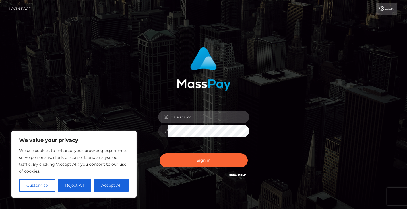
click at [199, 117] on input "text" at bounding box center [209, 116] width 81 height 13
type input "[EMAIL_ADDRESS][DOMAIN_NAME]"
click at [160, 153] on button "Sign in" at bounding box center [204, 160] width 88 height 14
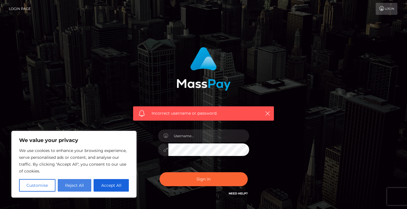
click at [74, 187] on button "Reject All" at bounding box center [75, 185] width 34 height 13
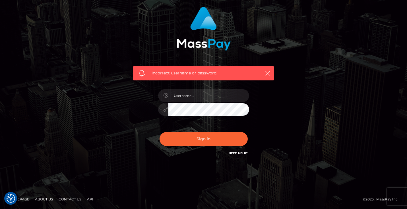
scroll to position [40, 0]
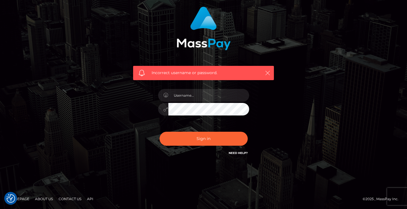
click at [269, 73] on icon "button" at bounding box center [268, 73] width 6 height 6
click at [242, 152] on link "Need Help?" at bounding box center [238, 153] width 19 height 4
click at [118, 133] on div "Incorrect username or password." at bounding box center [204, 84] width 325 height 164
